Goal: Transaction & Acquisition: Book appointment/travel/reservation

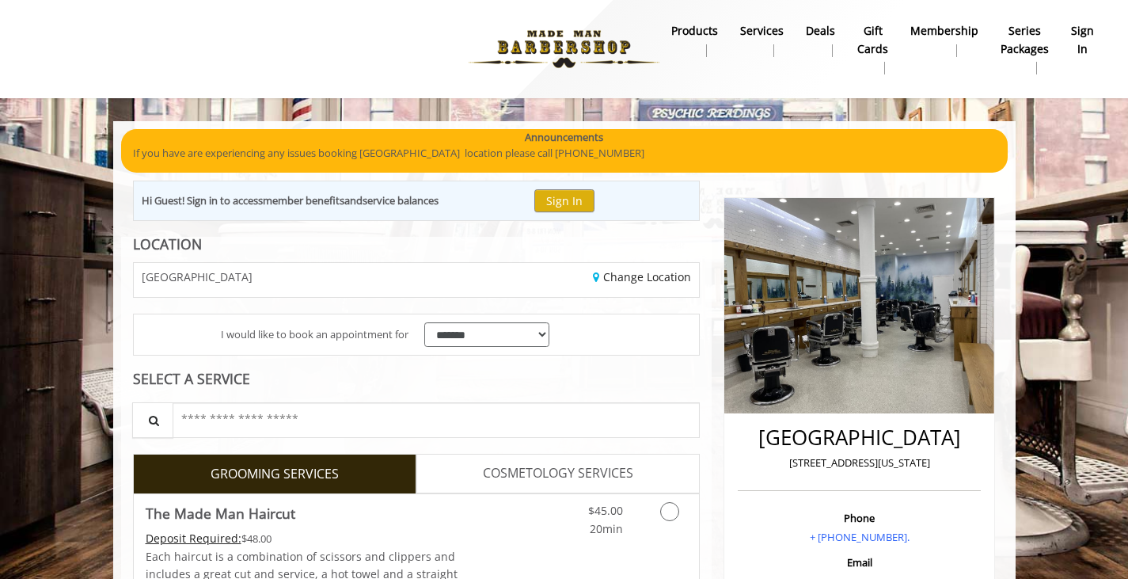
scroll to position [170, 0]
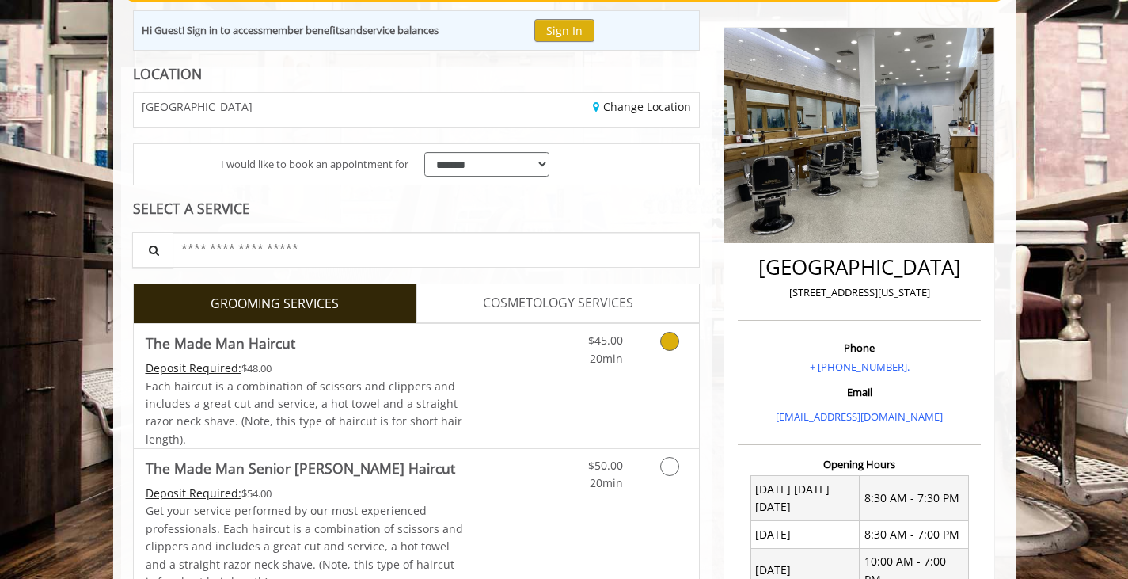
click at [660, 348] on link "Grooming services" at bounding box center [667, 346] width 40 height 44
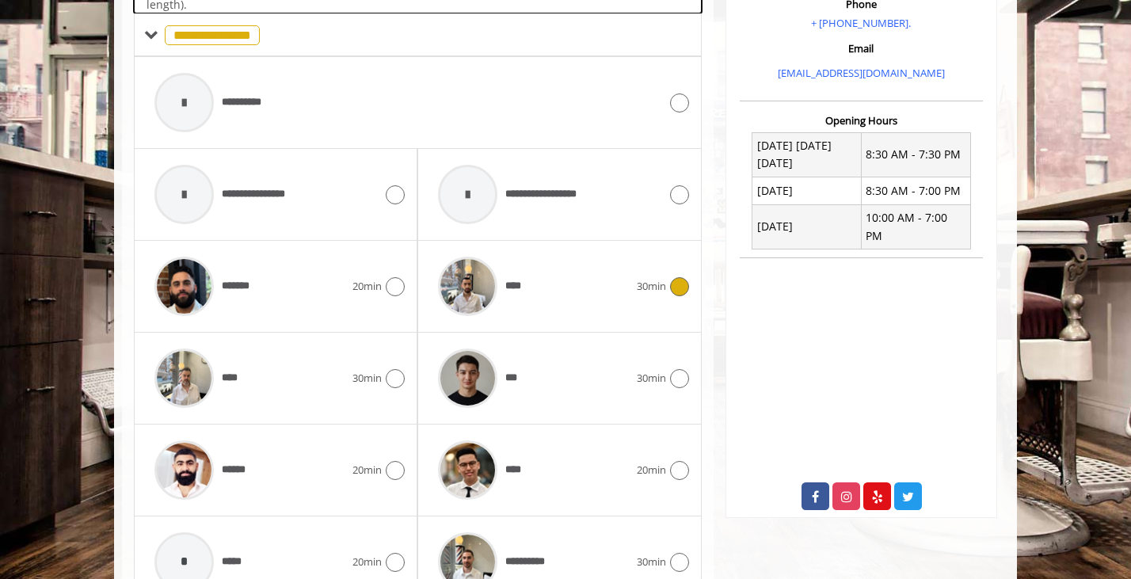
scroll to position [527, 0]
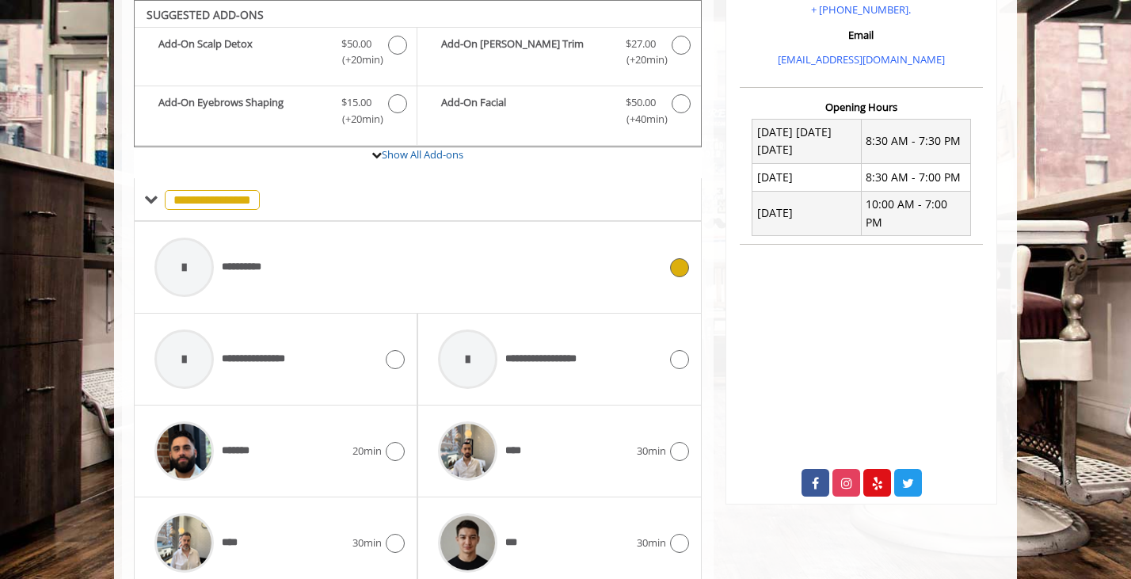
click at [664, 275] on div "**********" at bounding box center [405, 267] width 519 height 75
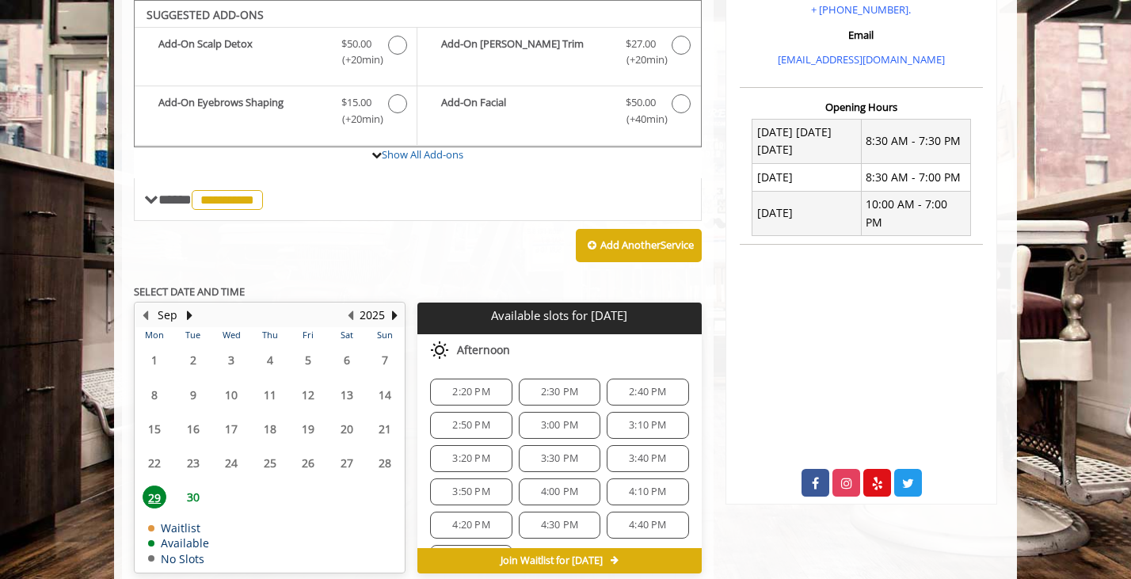
scroll to position [528, 0]
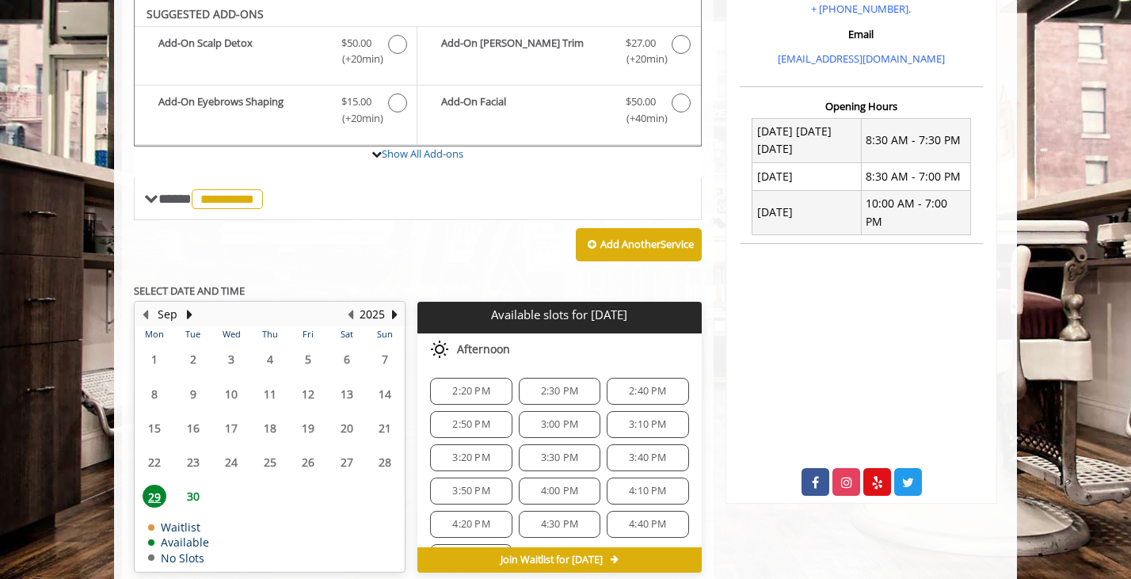
click at [480, 385] on span "2:20 PM" at bounding box center [470, 391] width 37 height 13
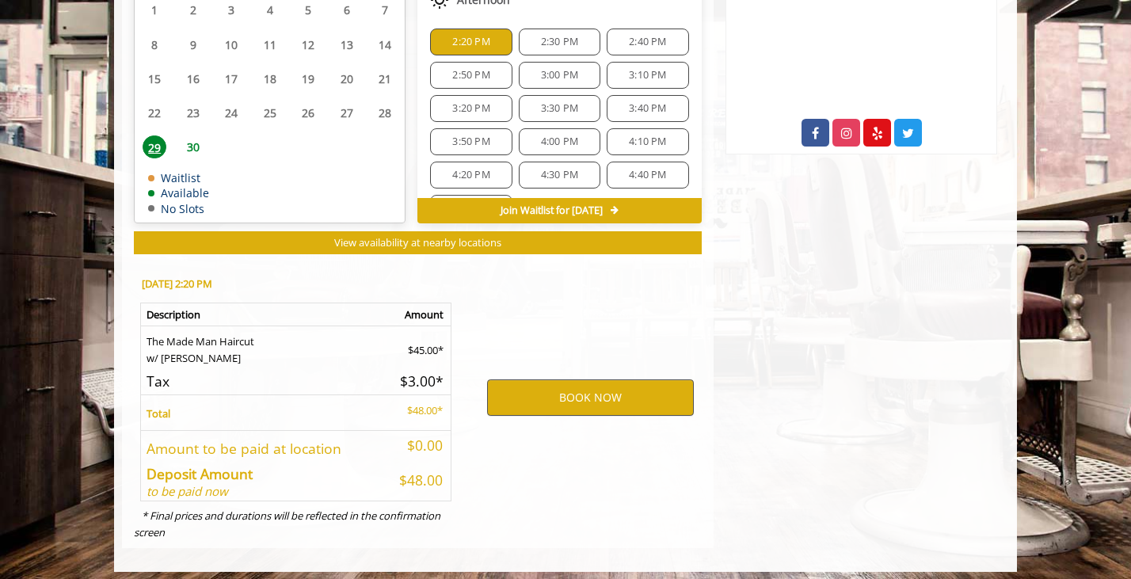
scroll to position [885, 0]
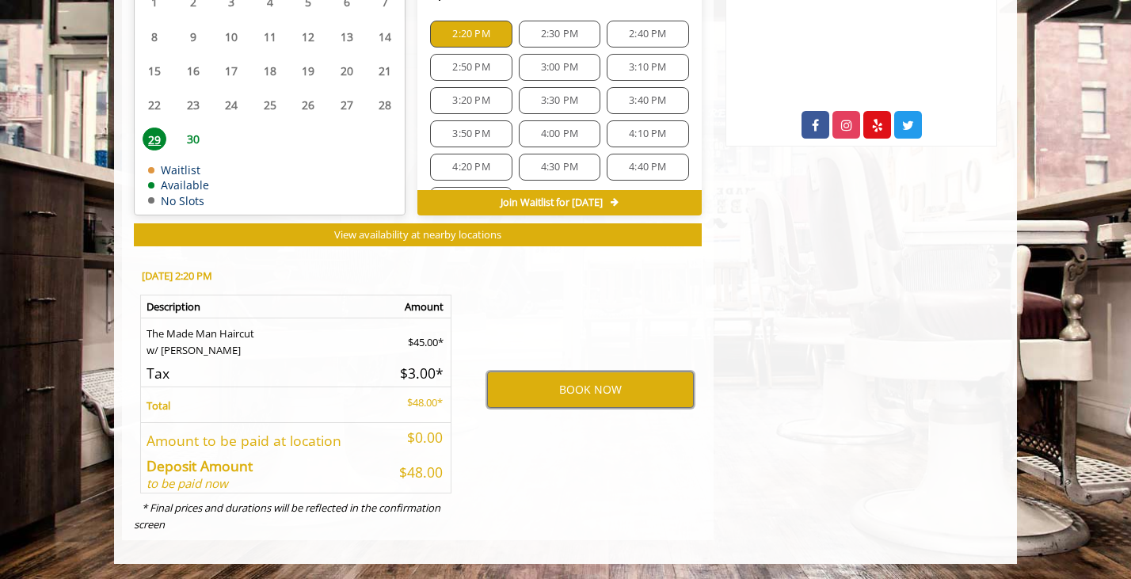
drag, startPoint x: 654, startPoint y: 394, endPoint x: 804, endPoint y: 470, distance: 167.5
click at [525, 381] on button "BOOK NOW" at bounding box center [590, 389] width 207 height 36
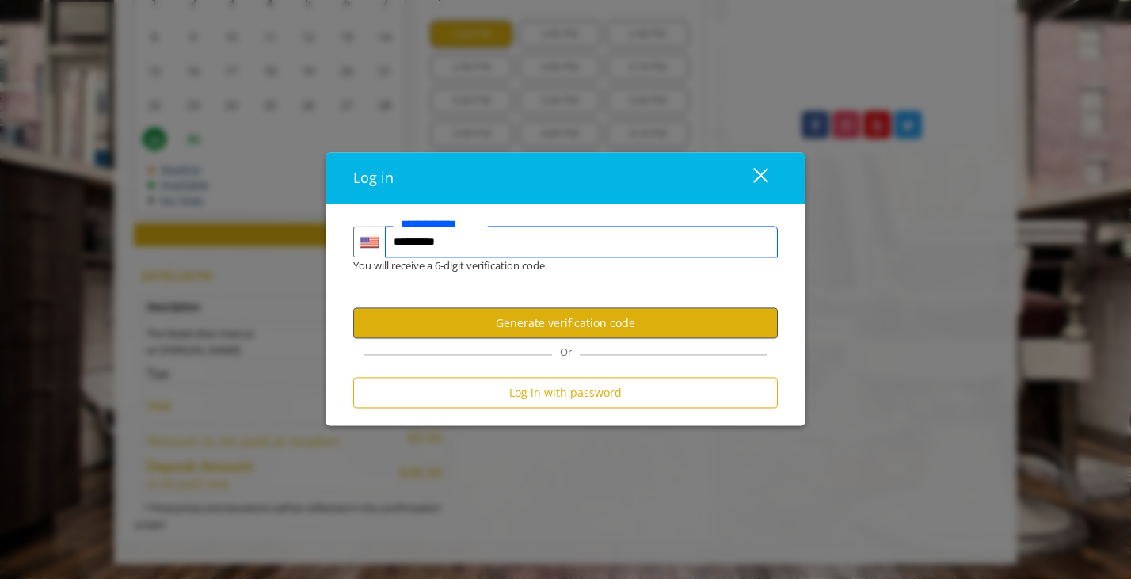
type input "**********"
click at [608, 328] on button "Generate verification code" at bounding box center [565, 323] width 424 height 31
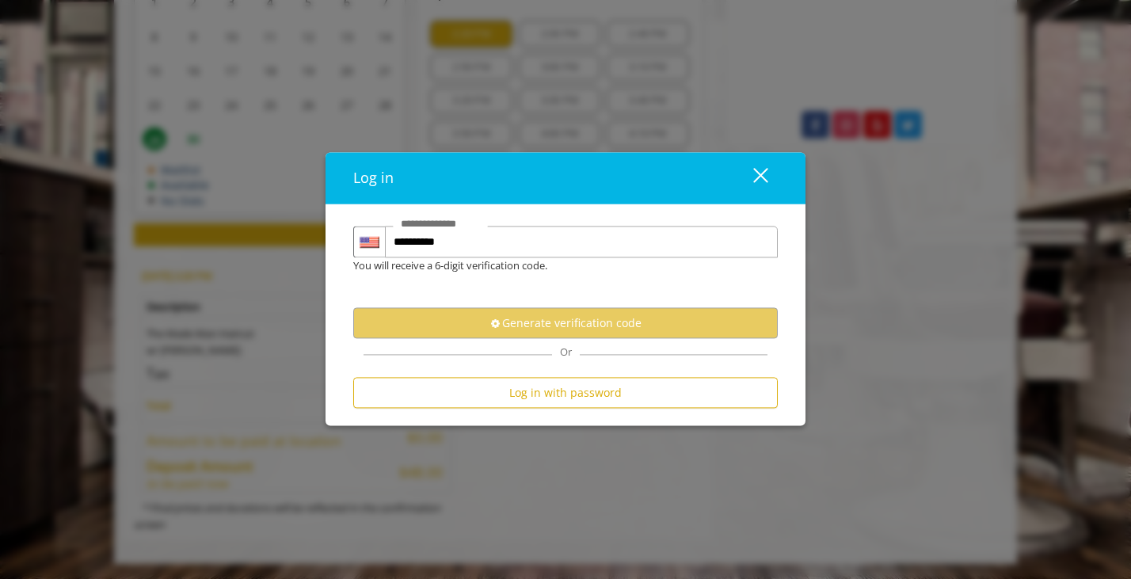
scroll to position [0, 0]
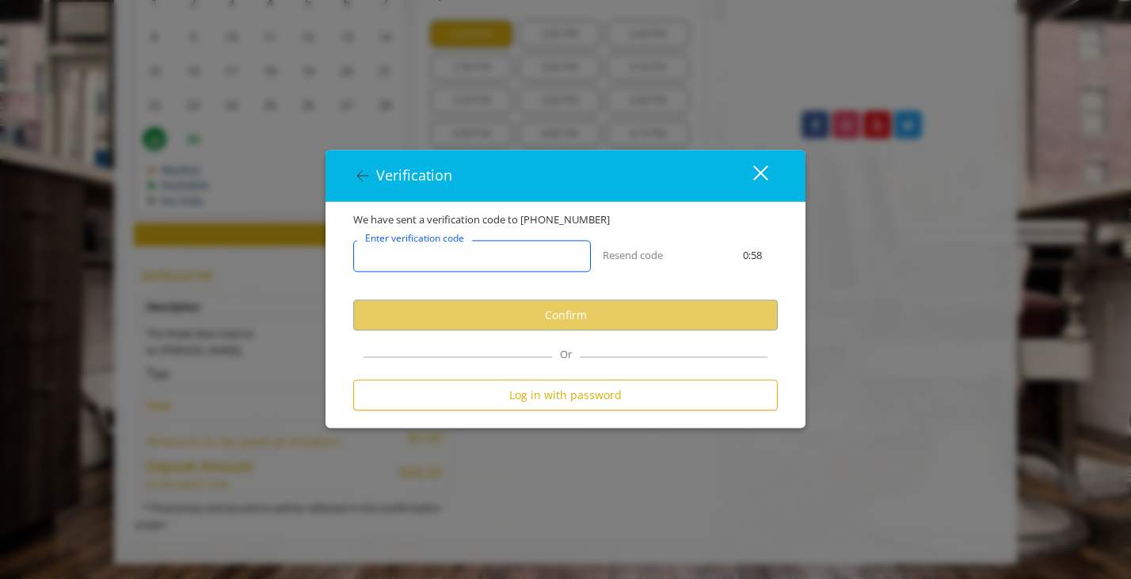
click at [564, 267] on input "Enter verification code" at bounding box center [472, 257] width 238 height 32
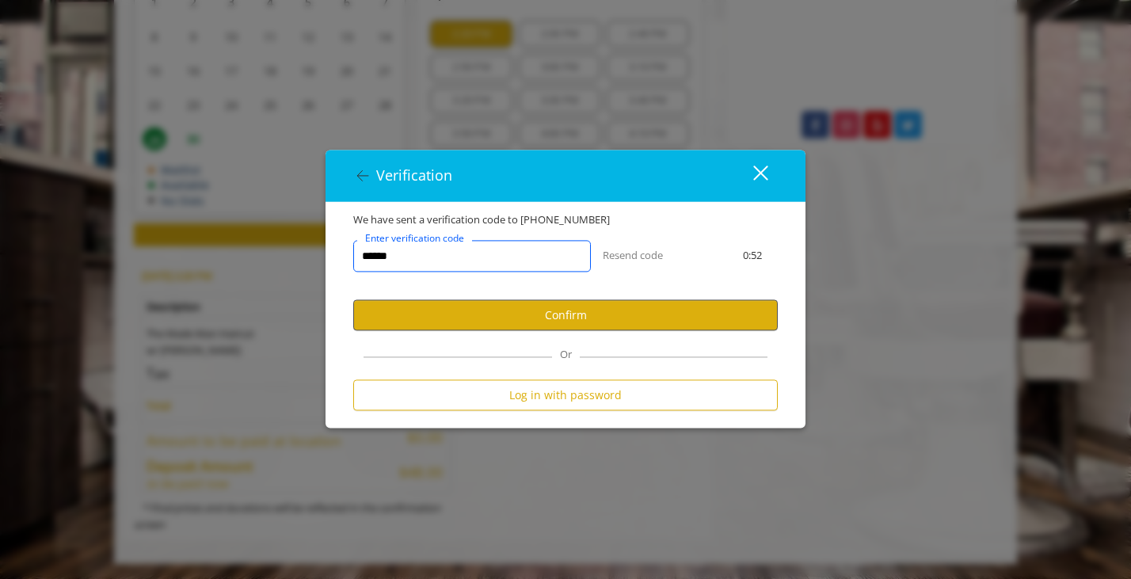
type input "******"
click at [585, 315] on button "Confirm" at bounding box center [565, 315] width 424 height 31
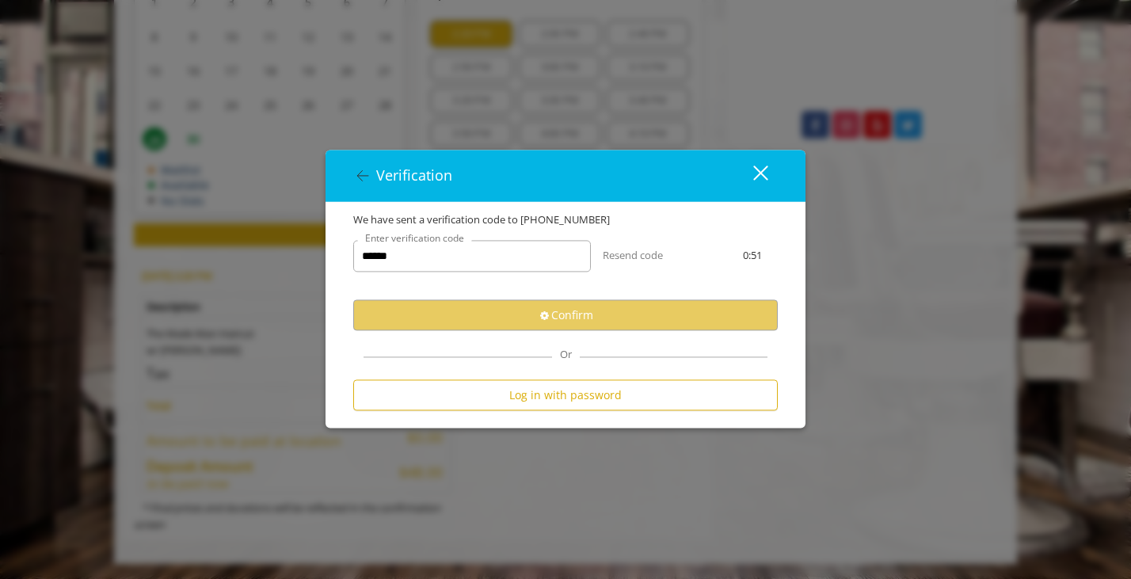
select select "Choose your Gender"
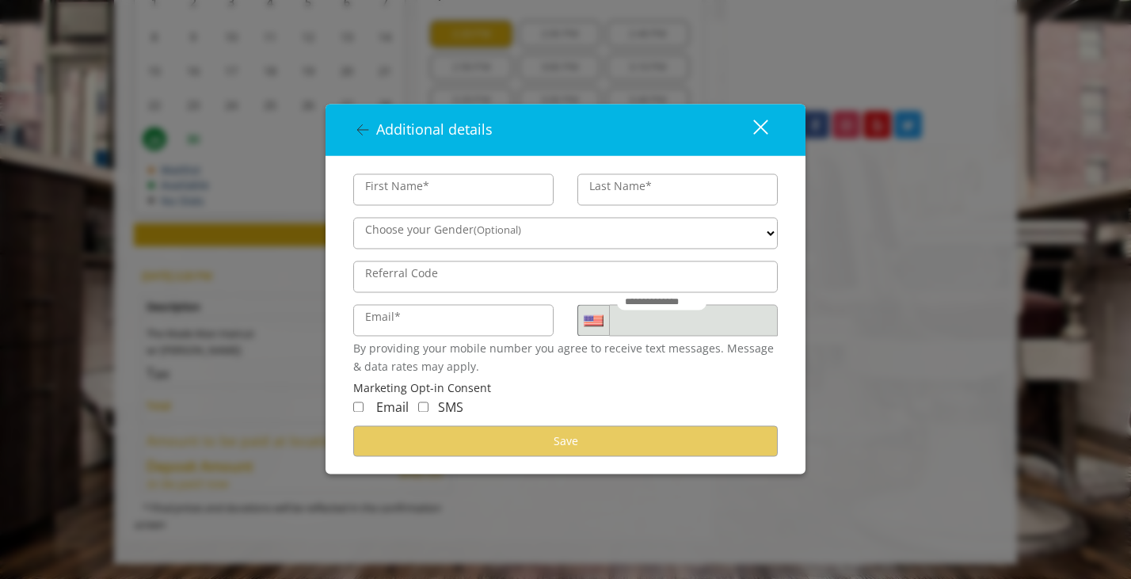
type input "****"
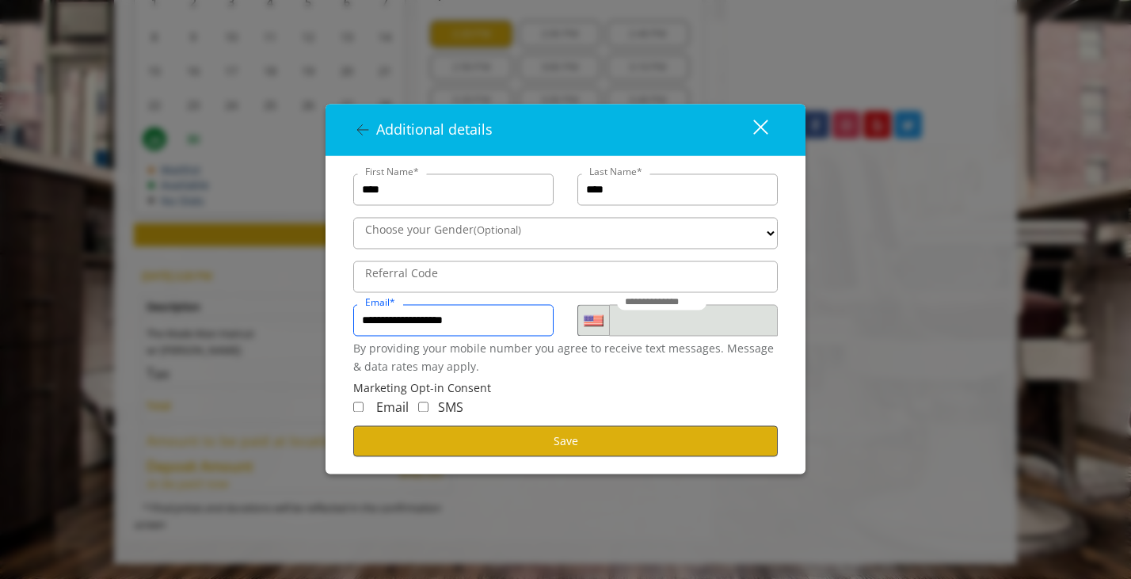
type input "**********"
click at [560, 443] on span "Save" at bounding box center [565, 440] width 25 height 15
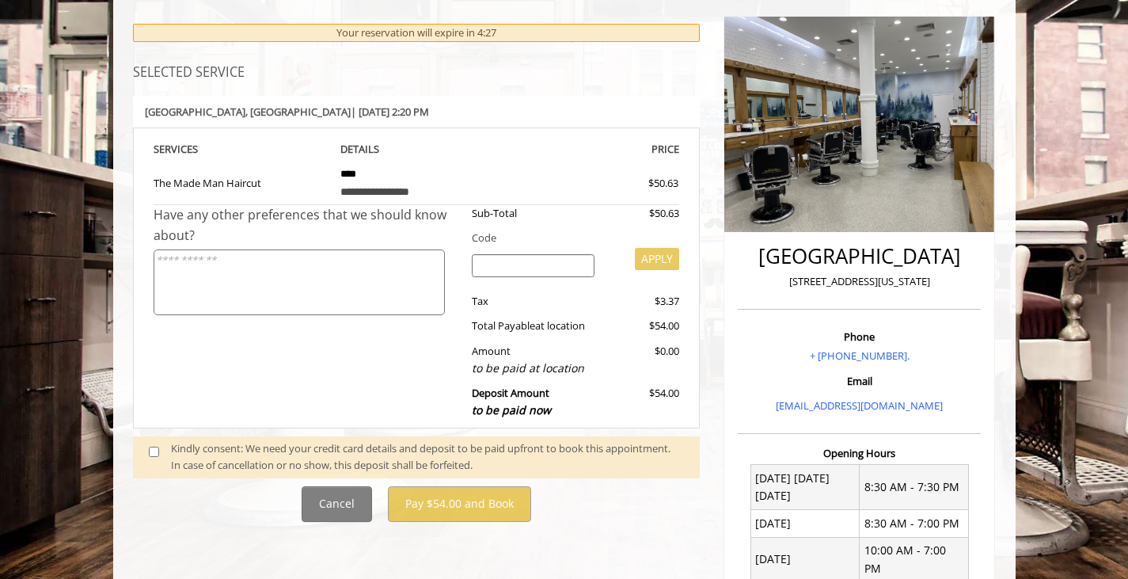
scroll to position [183, 0]
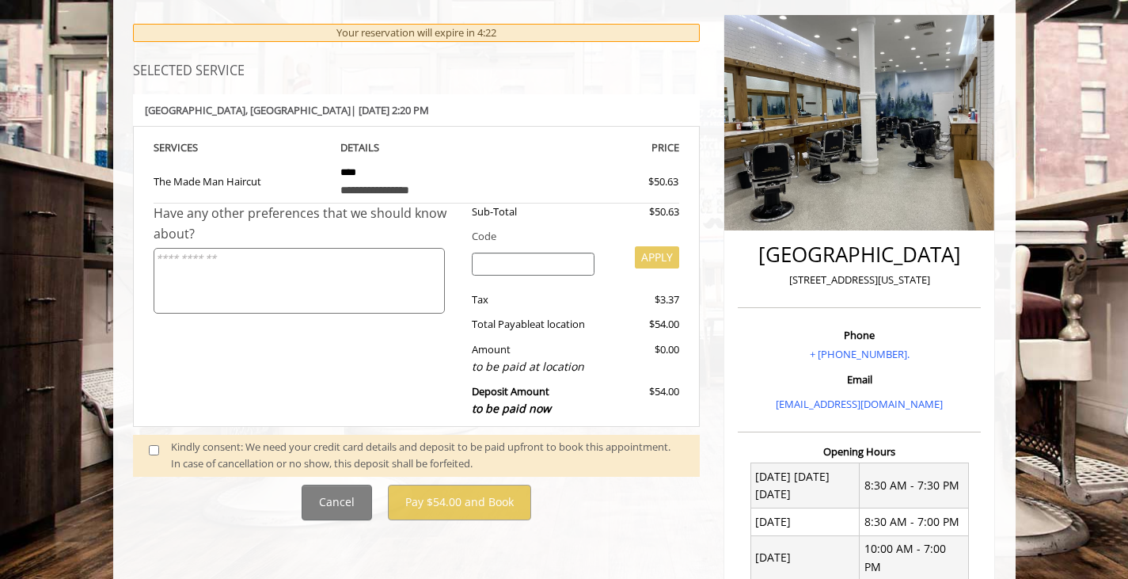
click at [507, 540] on div "**********" at bounding box center [416, 423] width 591 height 851
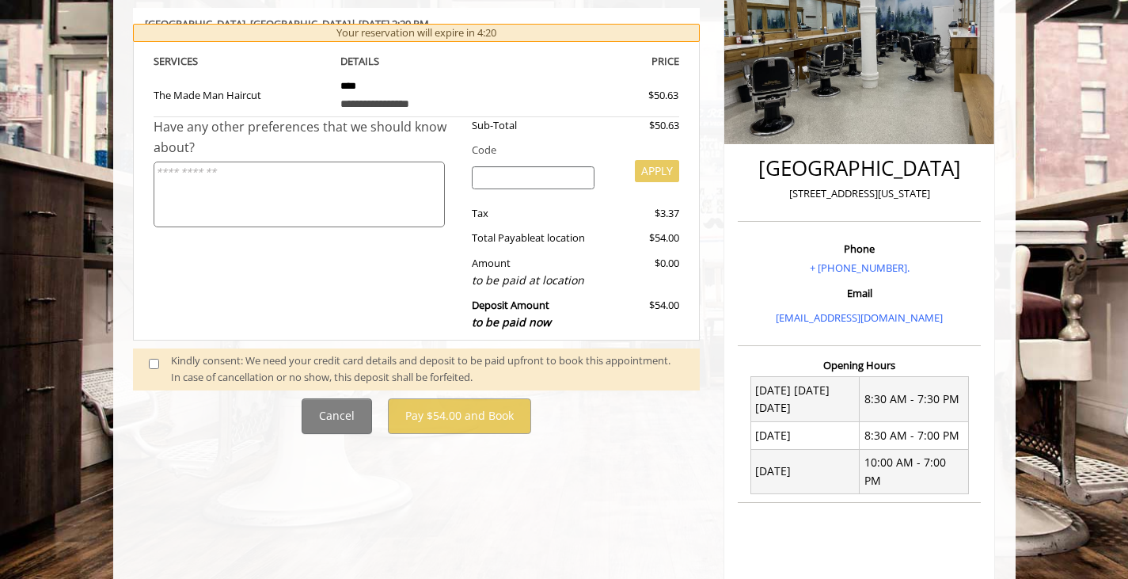
scroll to position [270, 0]
click at [300, 391] on div "**********" at bounding box center [417, 179] width 568 height 507
click at [325, 368] on div "Kindly consent: We need your credit card details and deposit to be paid upfront…" at bounding box center [427, 368] width 513 height 33
click at [162, 356] on span at bounding box center [160, 368] width 47 height 33
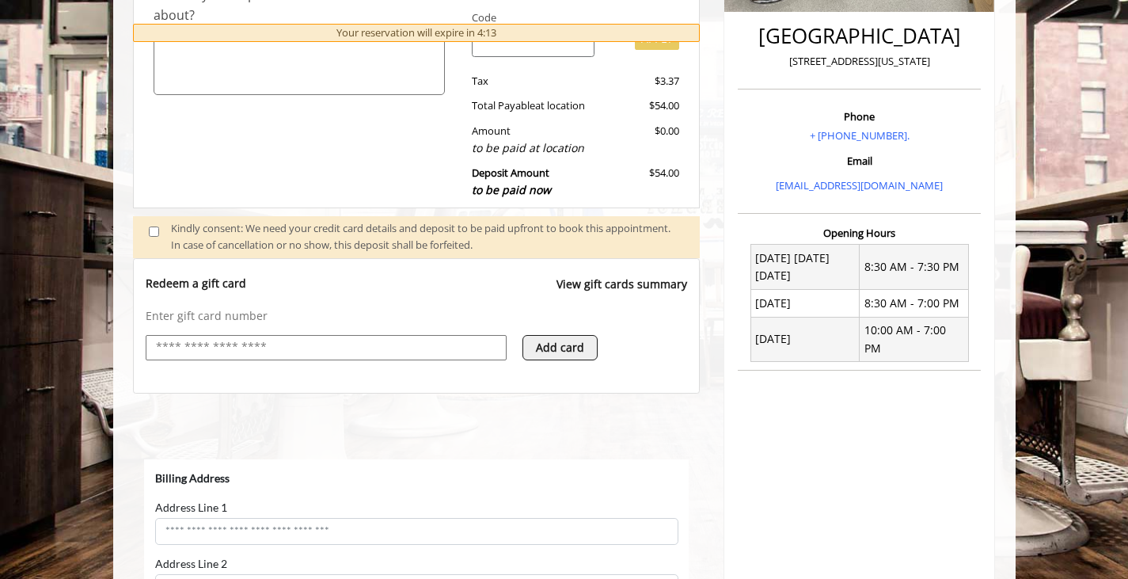
scroll to position [434, 0]
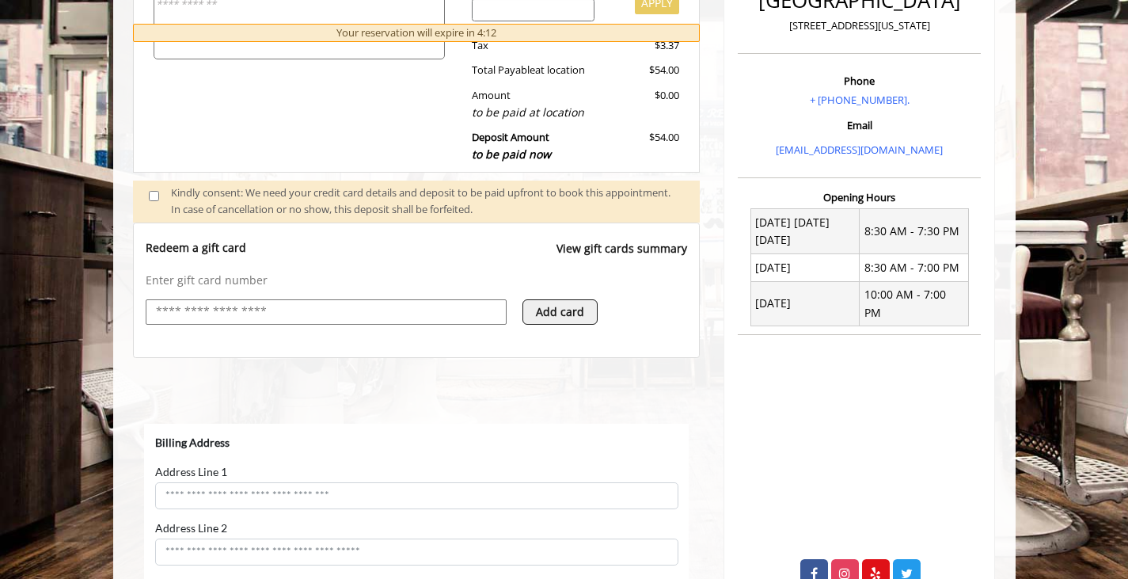
select select "***"
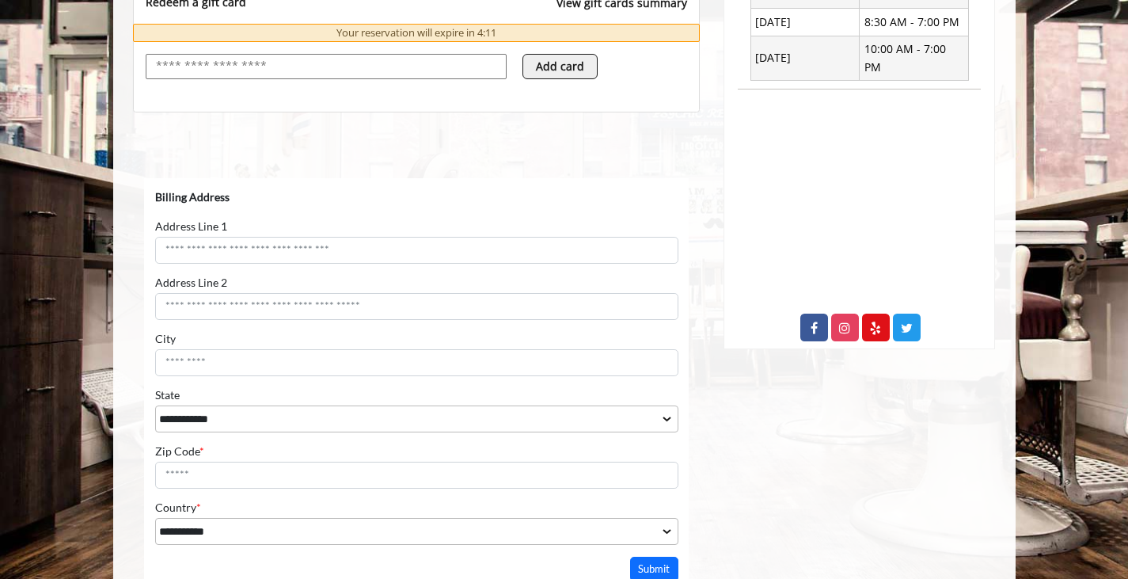
scroll to position [844, 0]
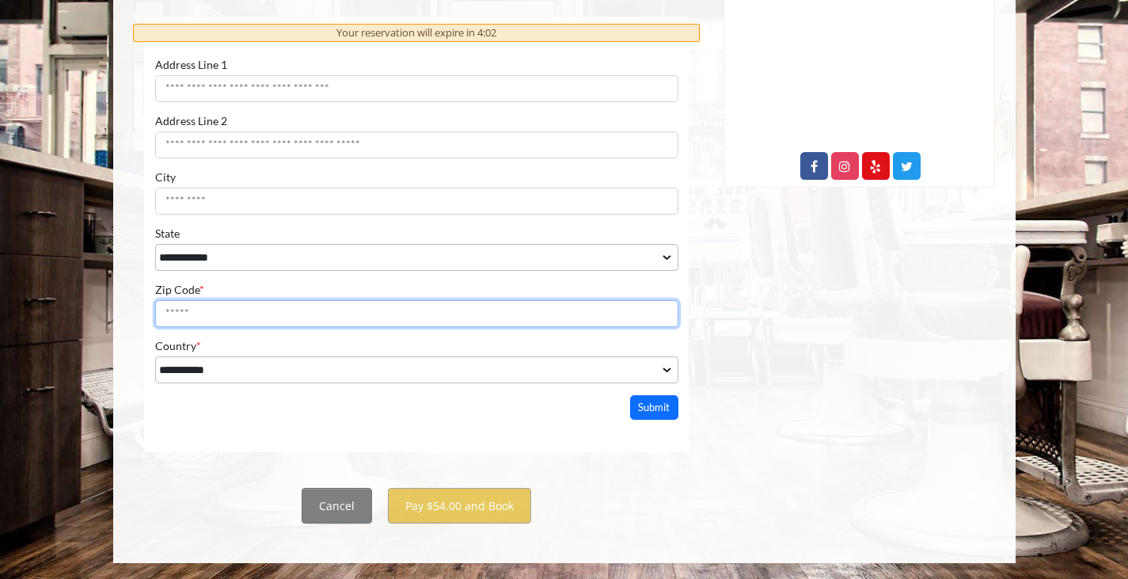
click at [244, 306] on input "Zip Code *" at bounding box center [415, 313] width 523 height 27
type input "*****"
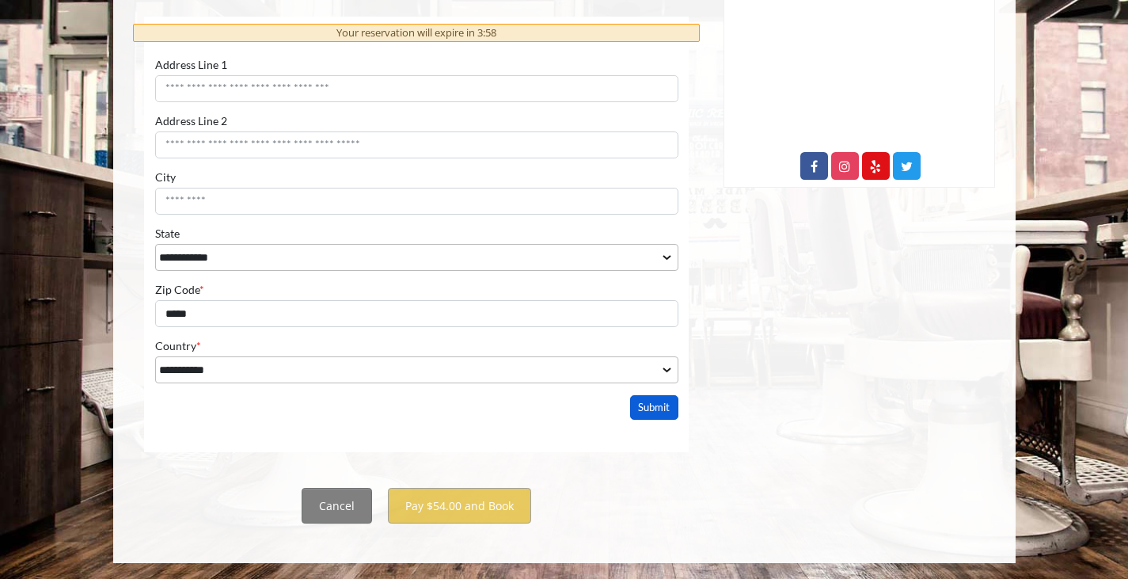
click at [638, 413] on button "Submit" at bounding box center [653, 407] width 49 height 25
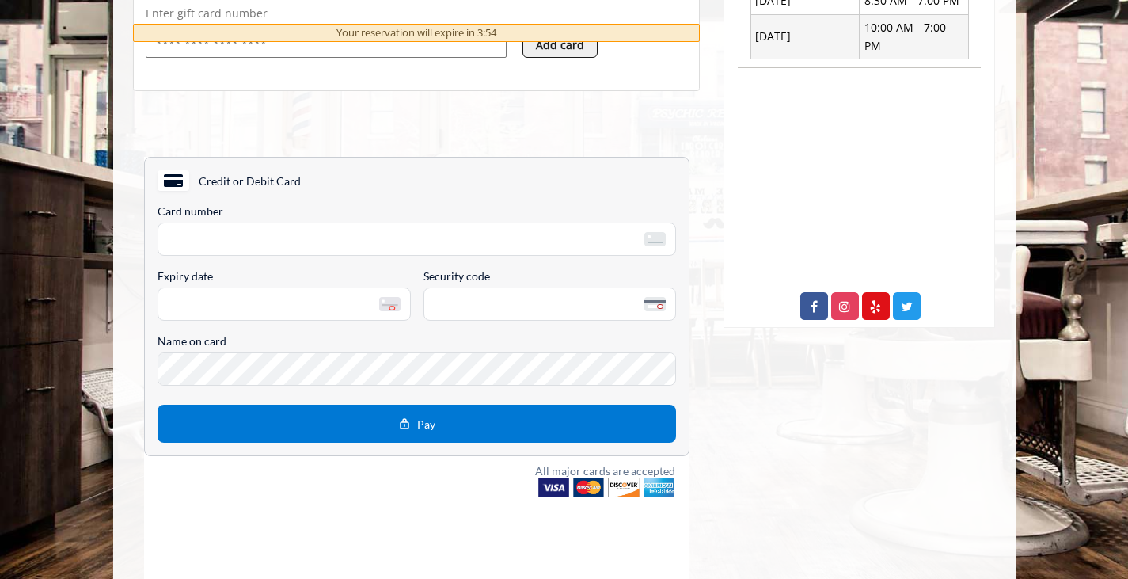
scroll to position [703, 0]
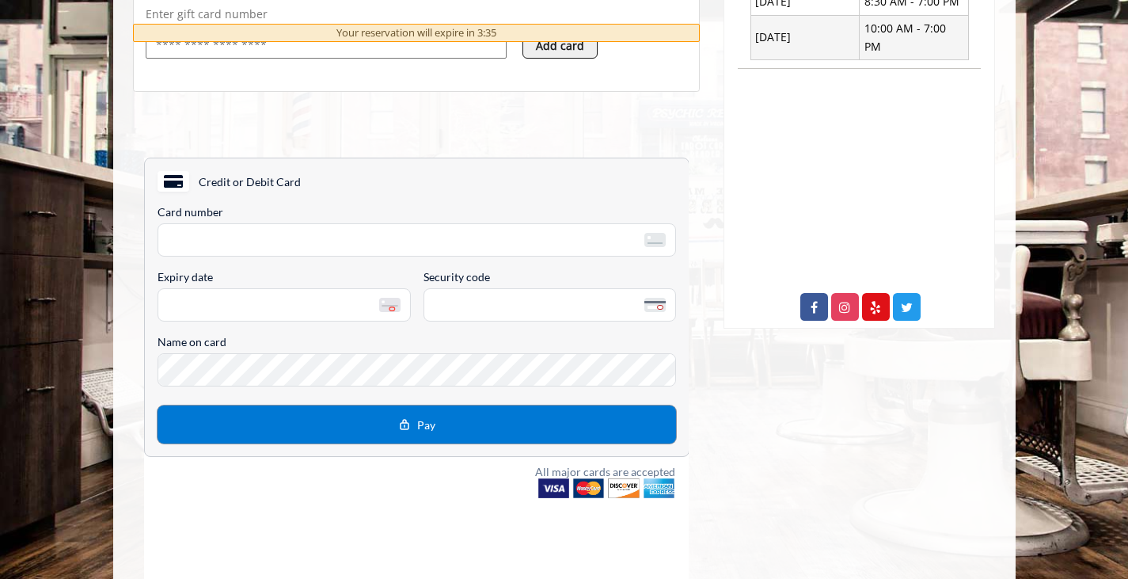
click at [563, 406] on button "Pay" at bounding box center [416, 424] width 519 height 38
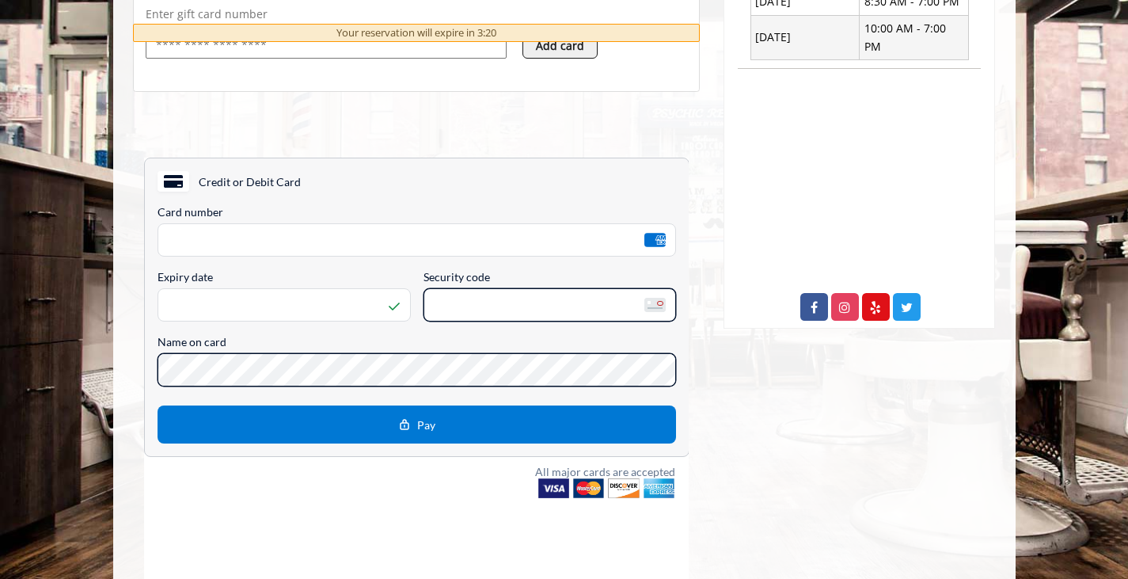
click at [303, 363] on div "Name on card" at bounding box center [416, 360] width 519 height 52
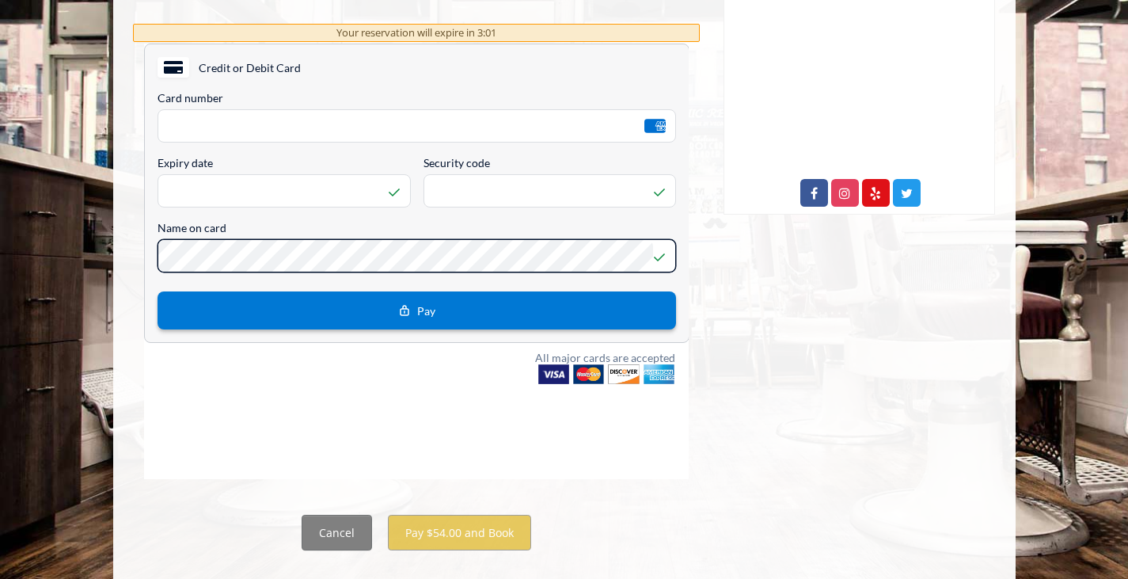
scroll to position [844, 0]
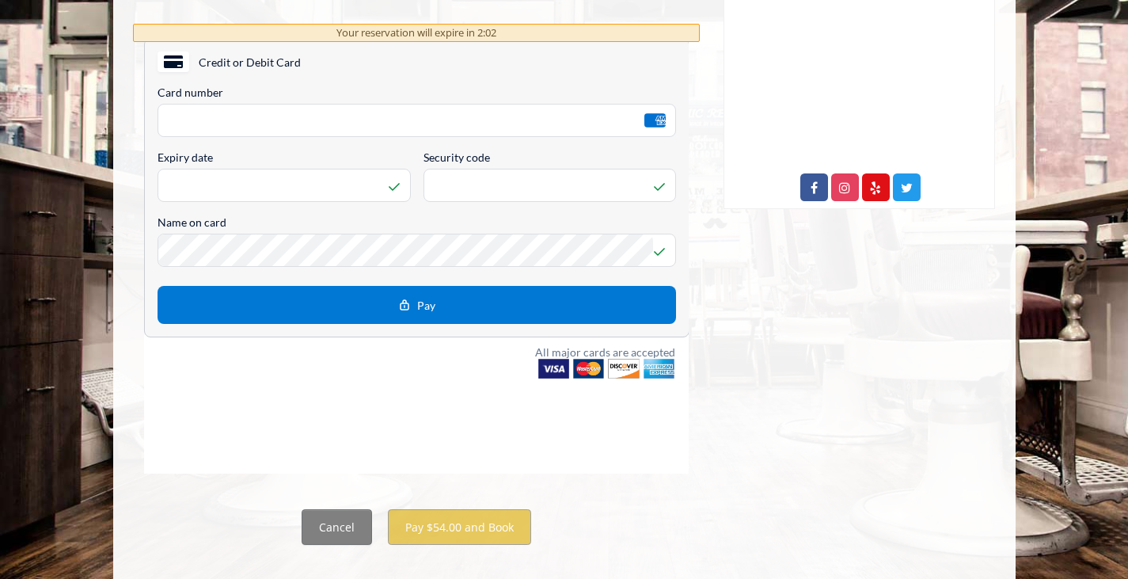
scroll to position [827, 0]
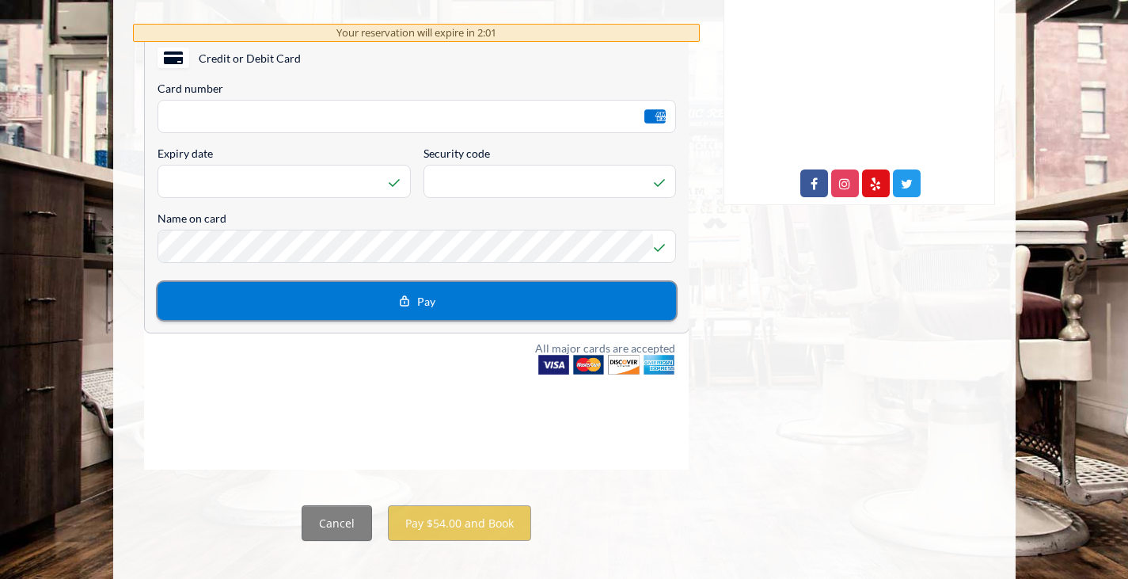
click at [431, 283] on button "Pay" at bounding box center [416, 301] width 519 height 38
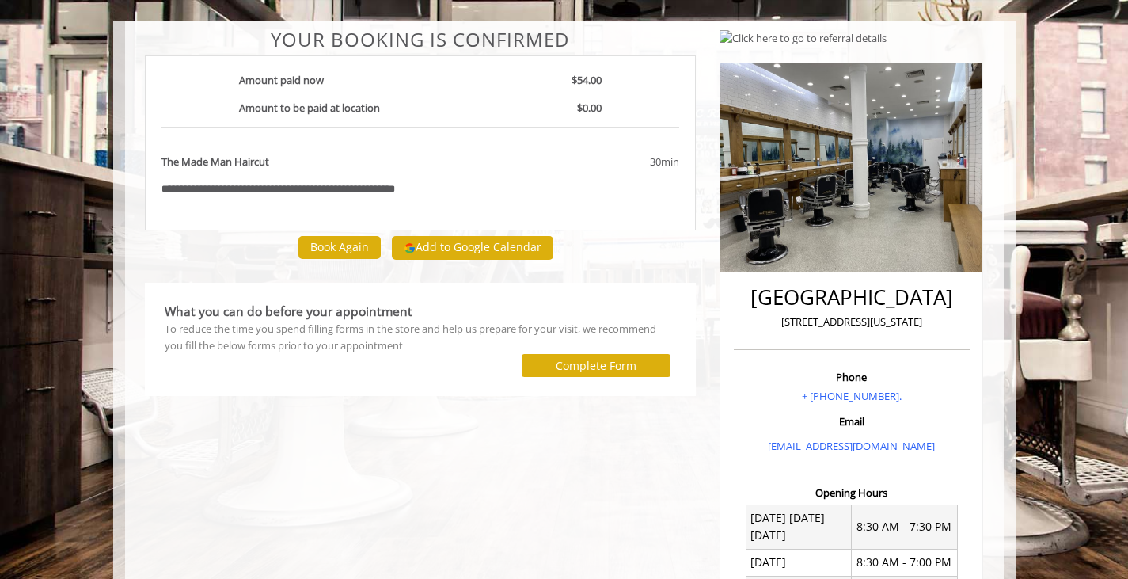
scroll to position [232, 0]
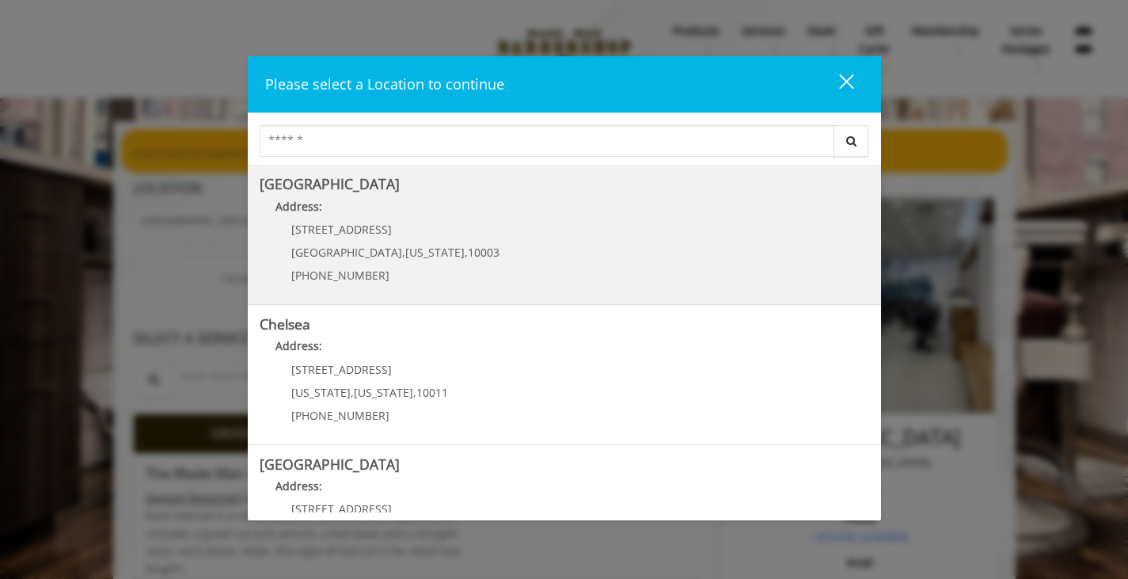
click at [519, 257] on Village "Greenwich Village Address: 60 E 8th St Manhattan , New York , 10003 (212) 598-1…" at bounding box center [565, 235] width 610 height 116
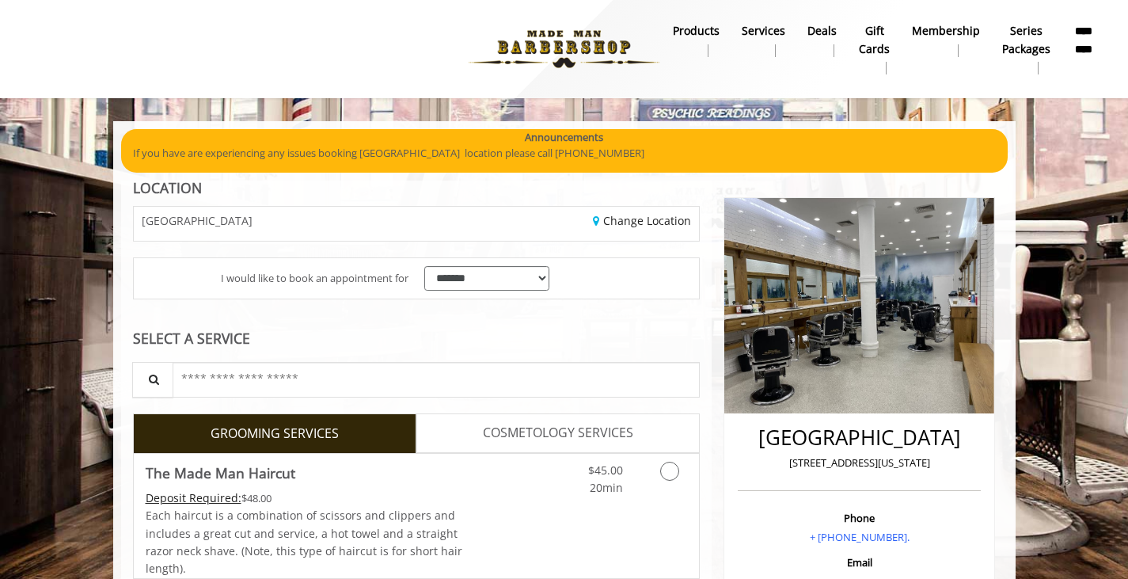
scroll to position [58, 0]
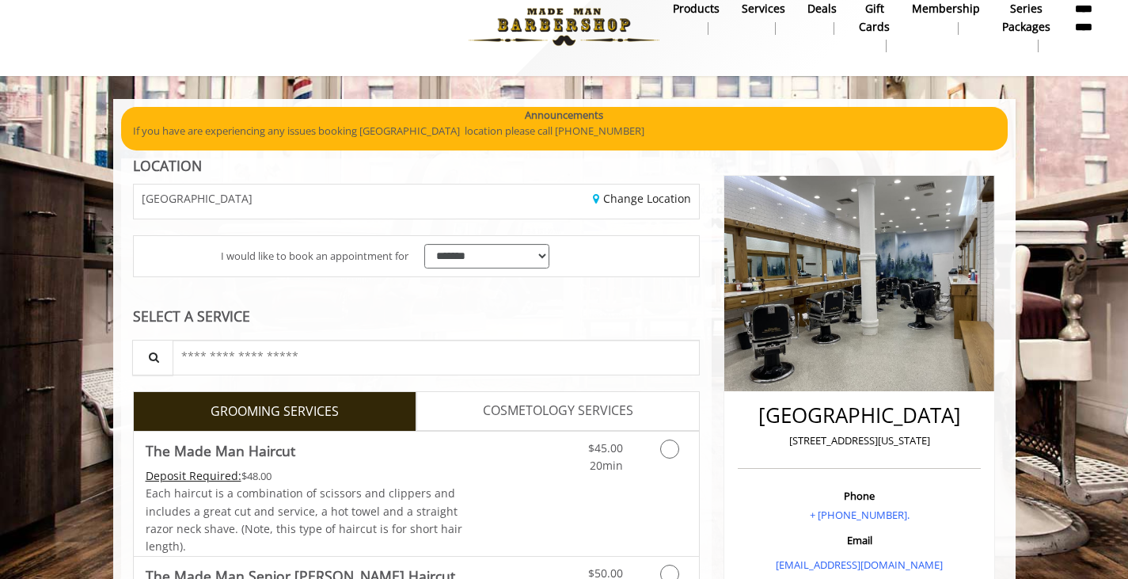
scroll to position [181, 0]
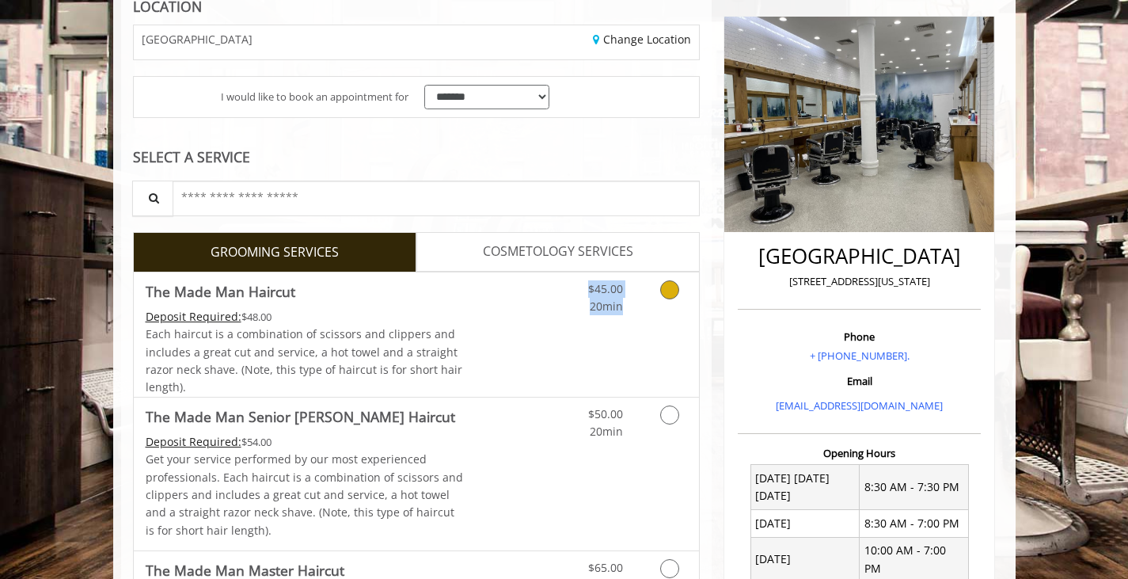
drag, startPoint x: 656, startPoint y: 283, endPoint x: 493, endPoint y: 340, distance: 172.5
click at [493, 340] on label "The Made Man Haircut Deposit Required: $48.00 Each haircut is a combination of …" at bounding box center [417, 334] width 568 height 125
click at [541, 325] on link "Discounted Price" at bounding box center [510, 334] width 94 height 124
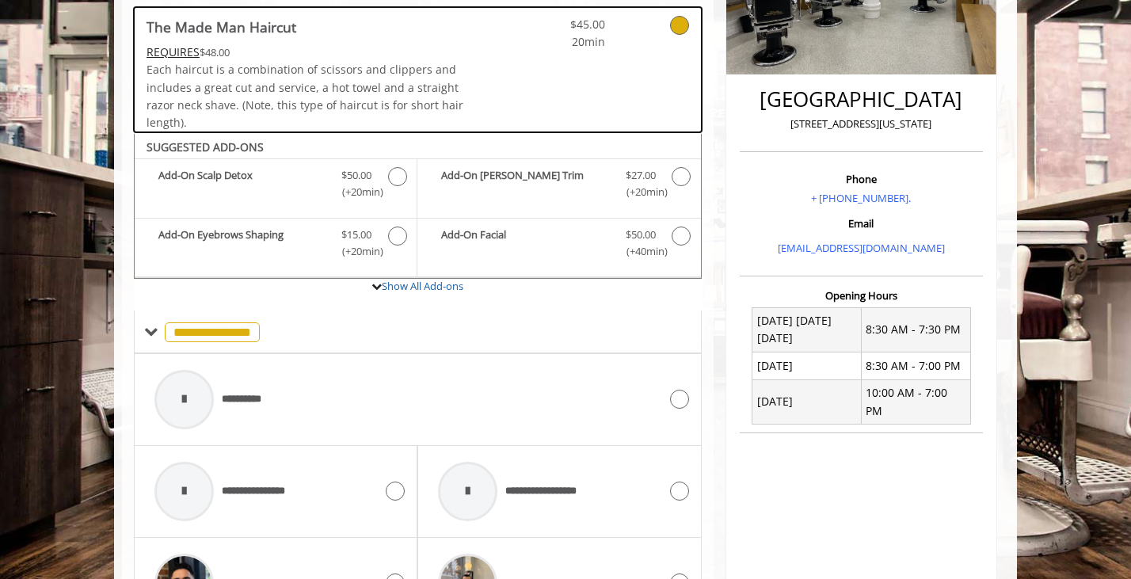
scroll to position [395, 0]
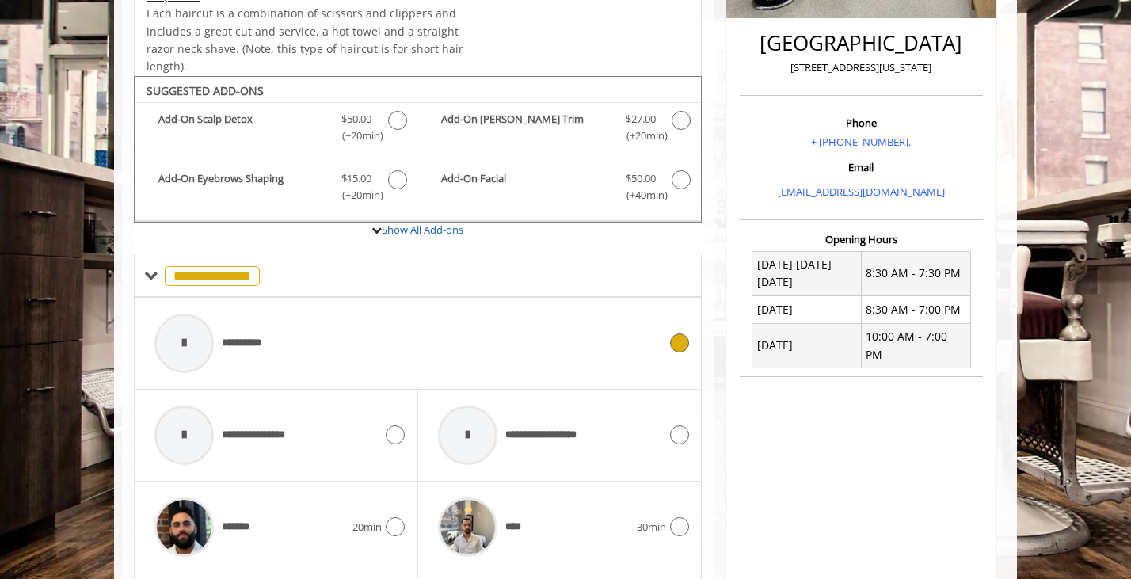
click at [680, 345] on icon at bounding box center [679, 342] width 19 height 19
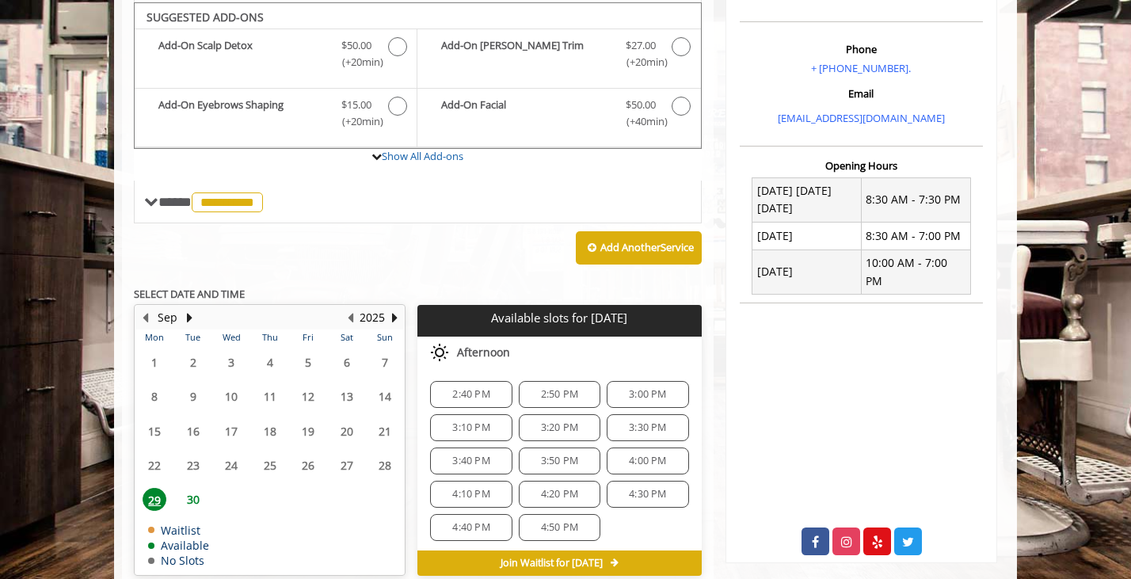
scroll to position [472, 0]
